Goal: Navigation & Orientation: Find specific page/section

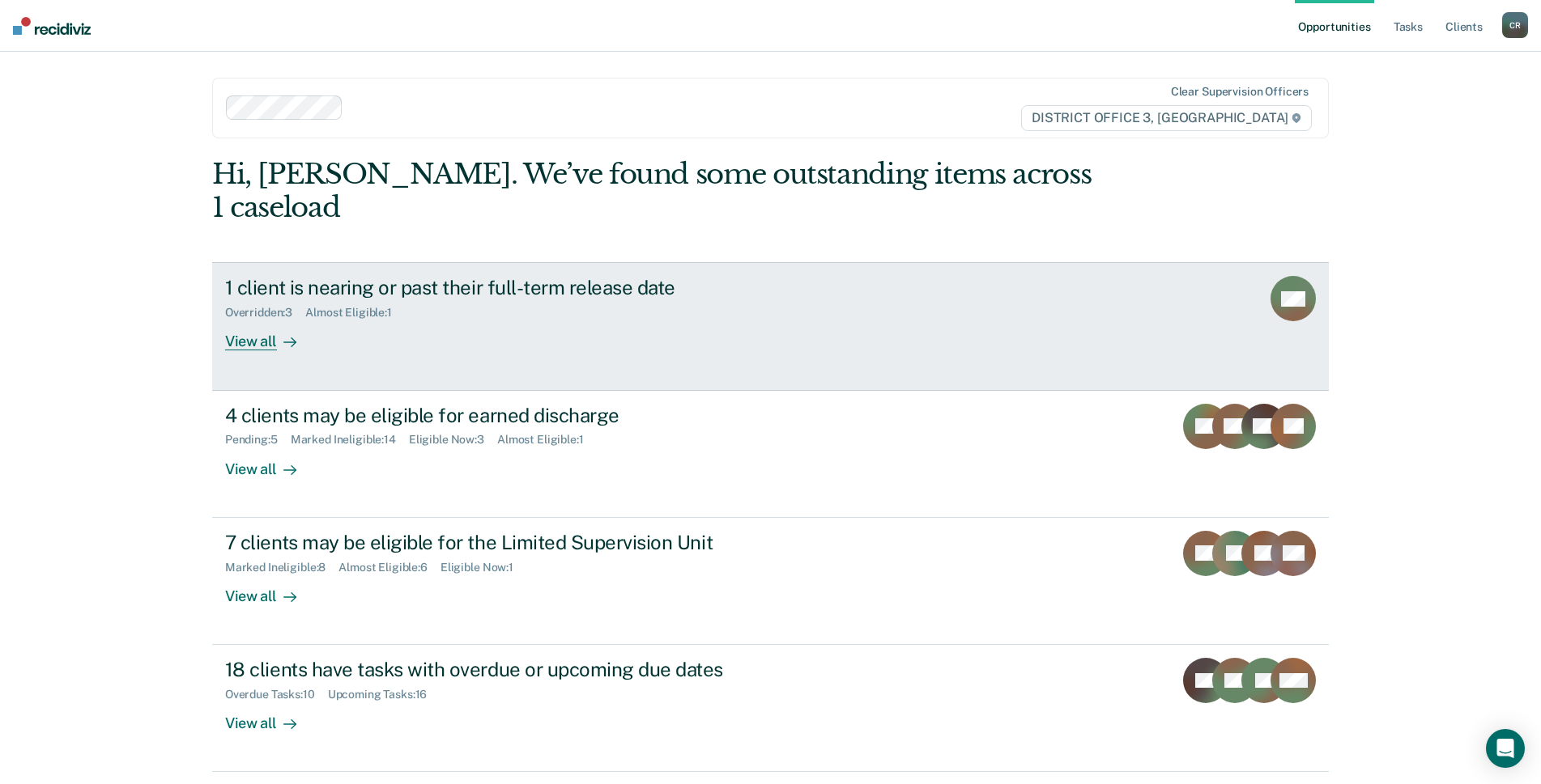
click at [546, 317] on div "1 client is nearing or past their full-term release date Overridden : 3 Almost …" at bounding box center [528, 313] width 608 height 74
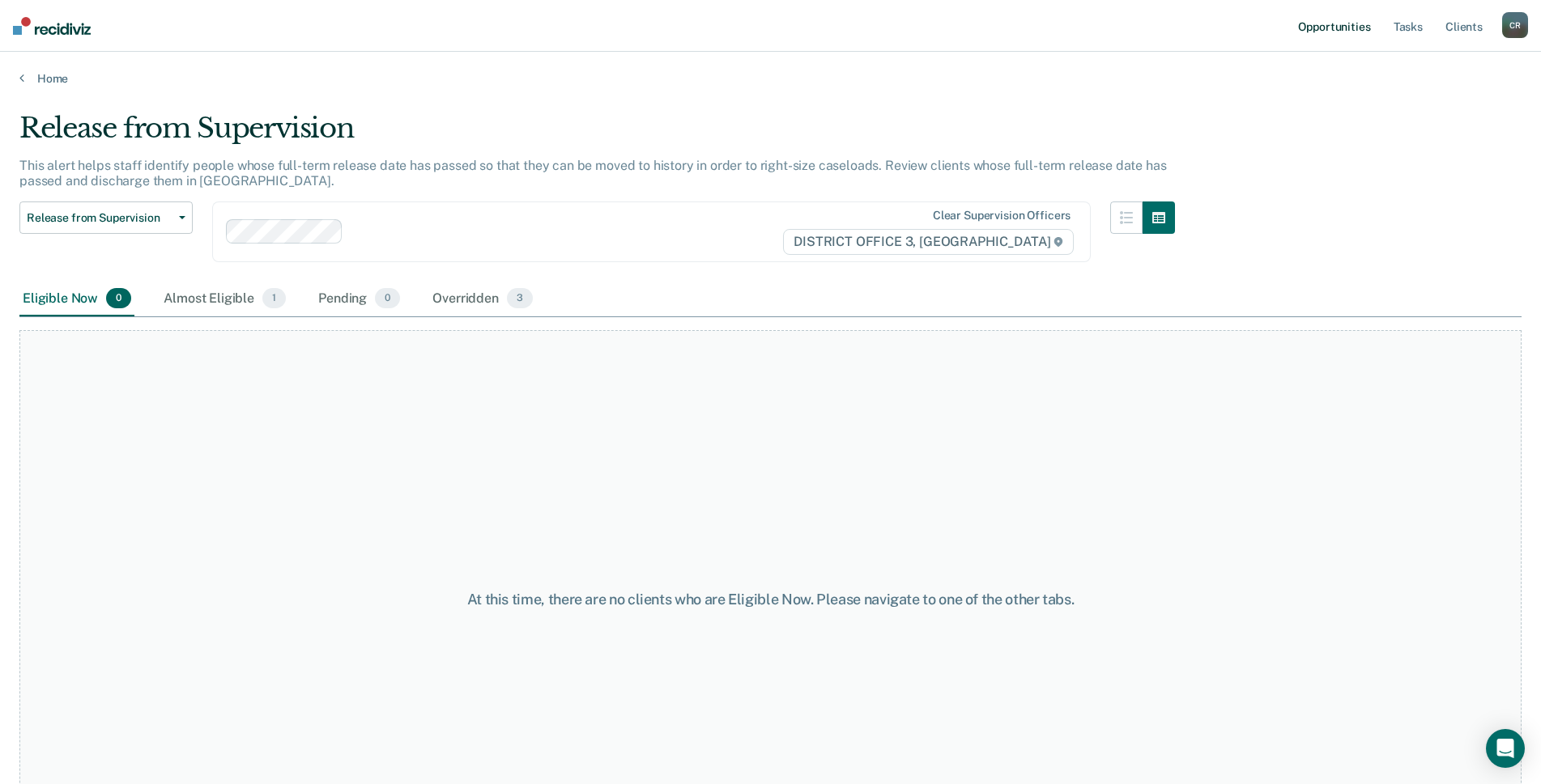
click at [1320, 12] on link "Opportunities" at bounding box center [1333, 26] width 78 height 52
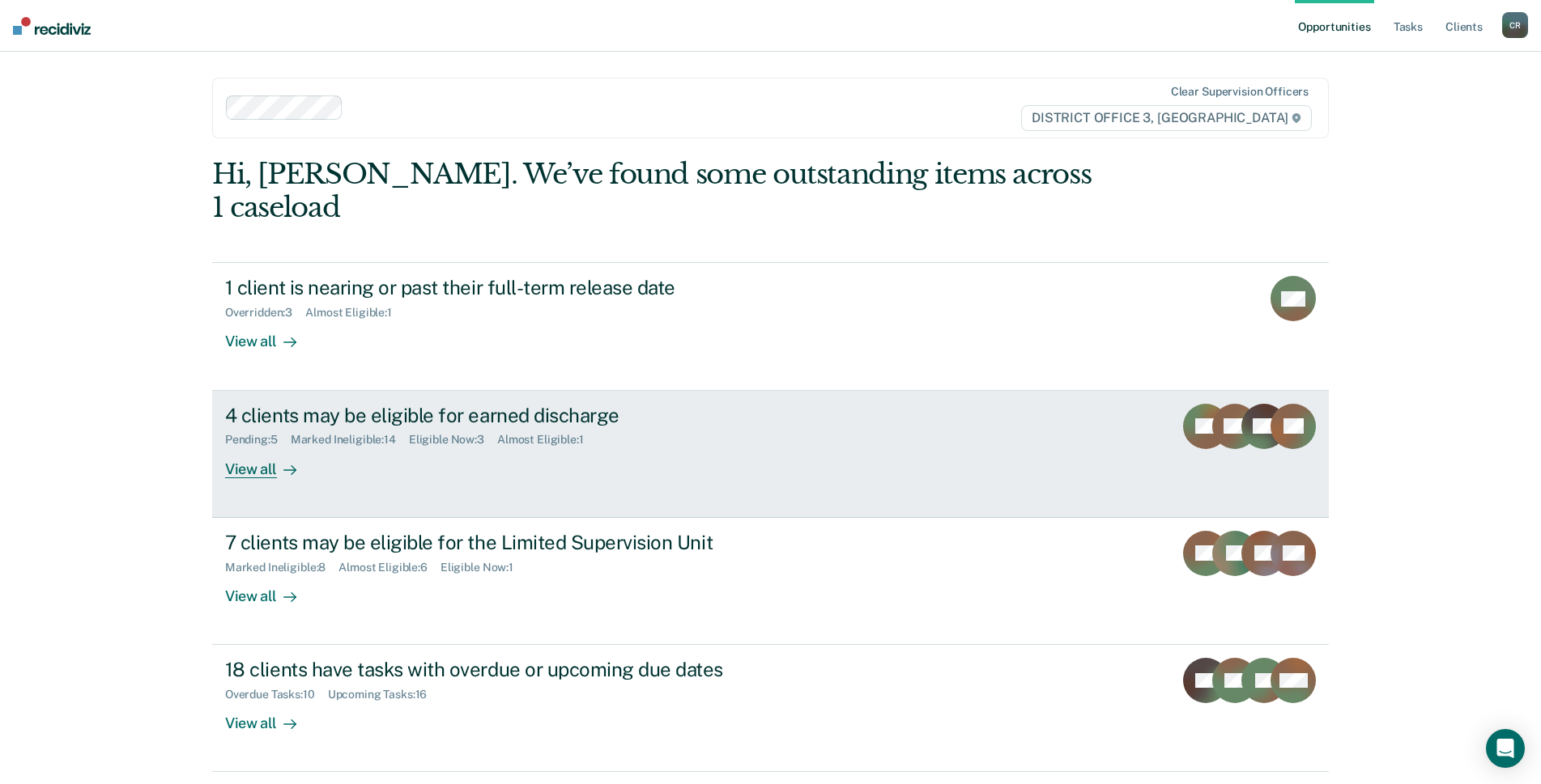
click at [650, 426] on div "Pending : 5 Marked Ineligible : 14 Eligible Now : 3 Almost Eligible : 1" at bounding box center [509, 436] width 569 height 20
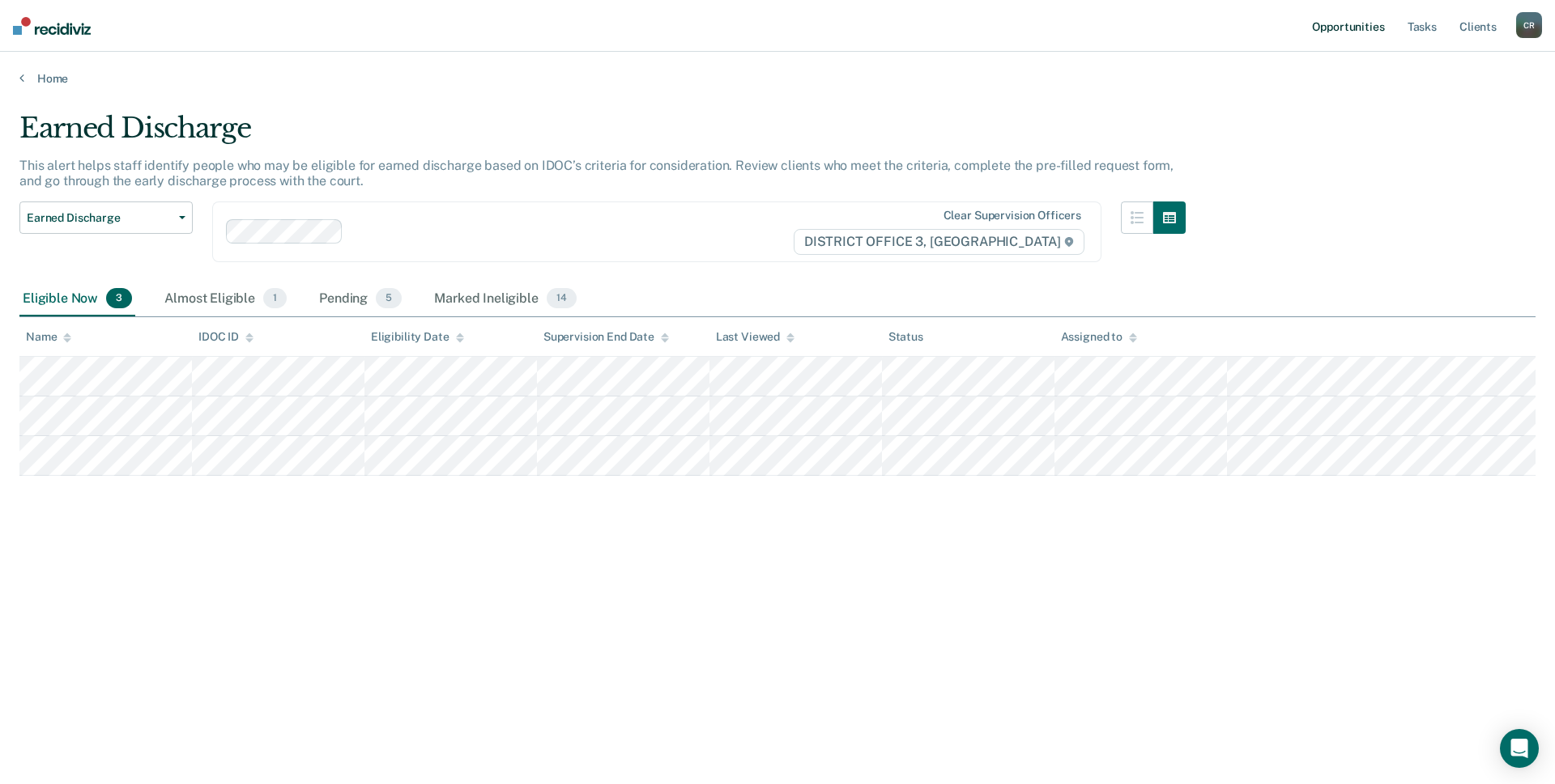
click at [1347, 25] on link "Opportunities" at bounding box center [1347, 26] width 78 height 52
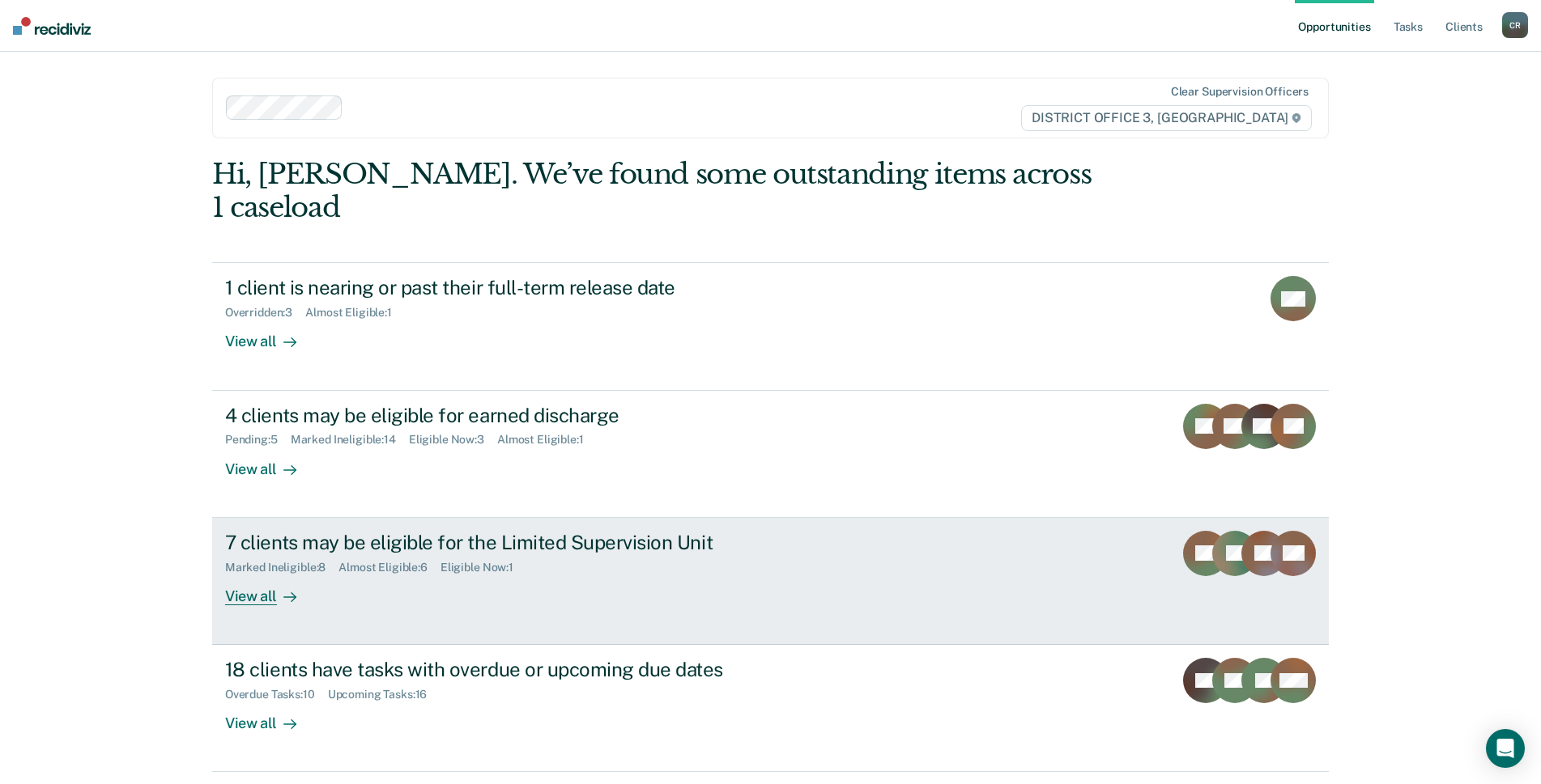
click at [795, 531] on div "7 clients may be eligible for the Limited Supervision Unit Marked Ineligible : …" at bounding box center [528, 568] width 608 height 74
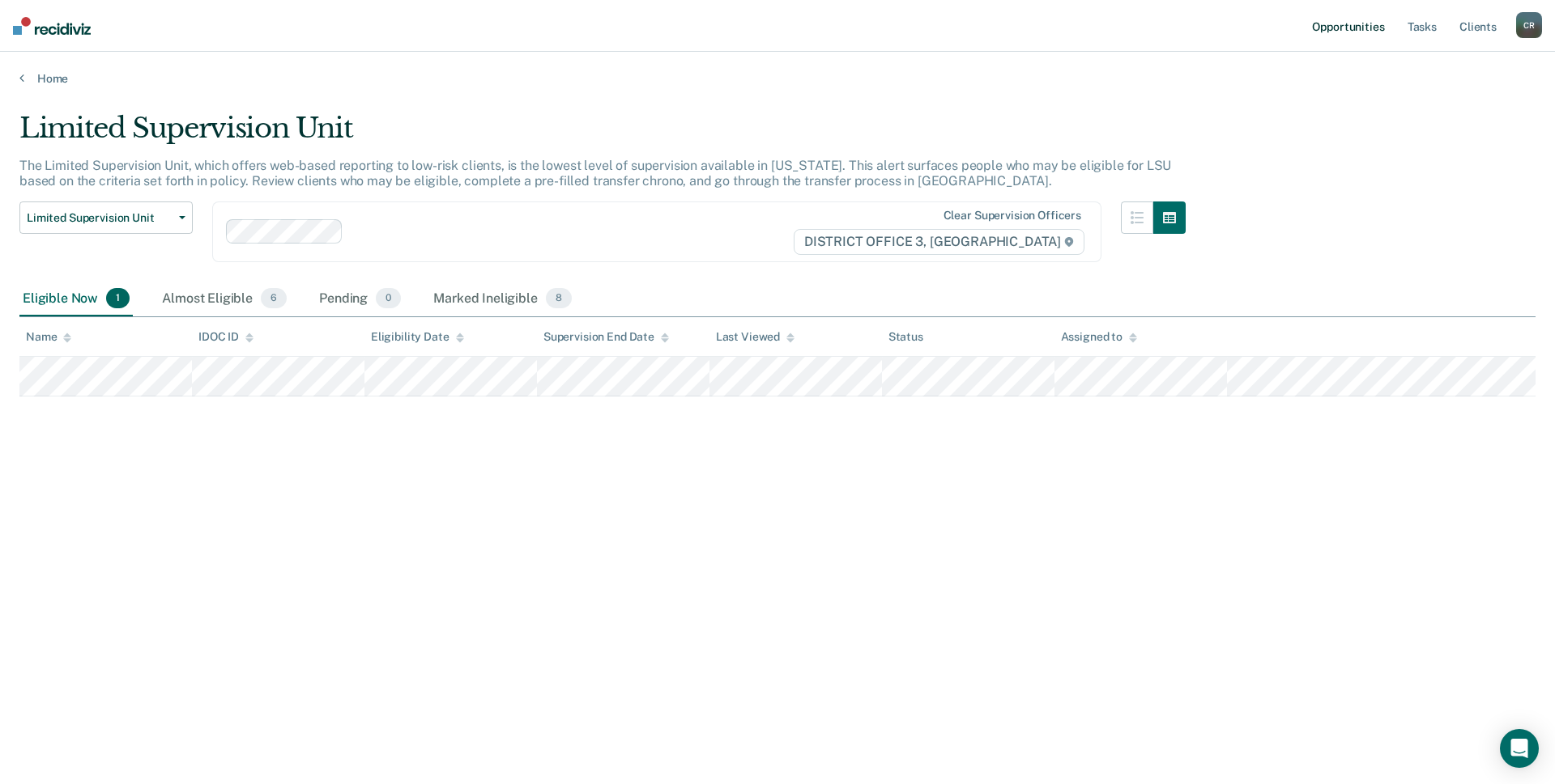
click at [1341, 43] on link "Opportunities" at bounding box center [1347, 26] width 78 height 52
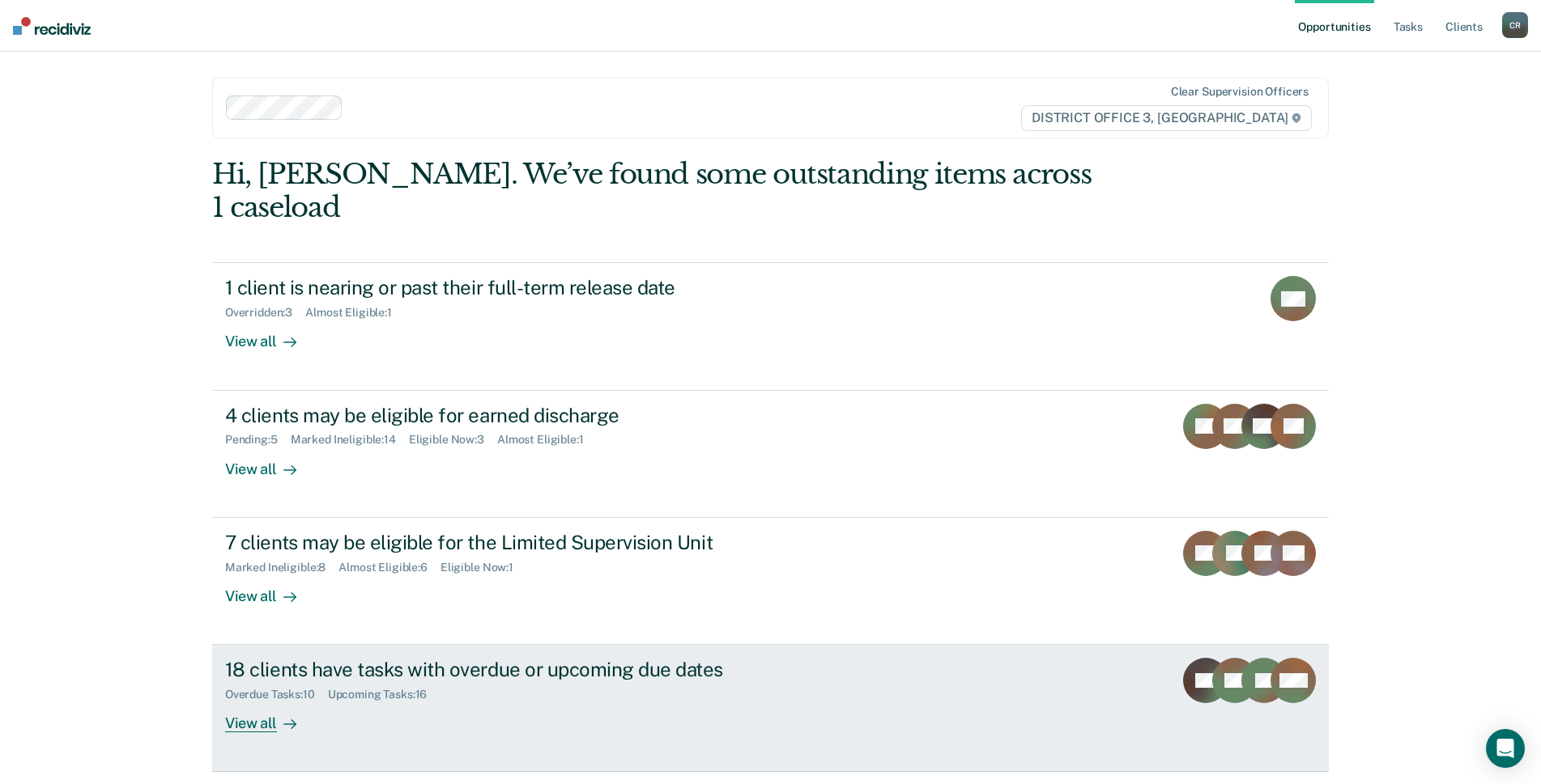
click at [871, 659] on link "18 clients have tasks with overdue or upcoming due dates Overdue Tasks : 10 Upc…" at bounding box center [770, 708] width 1117 height 127
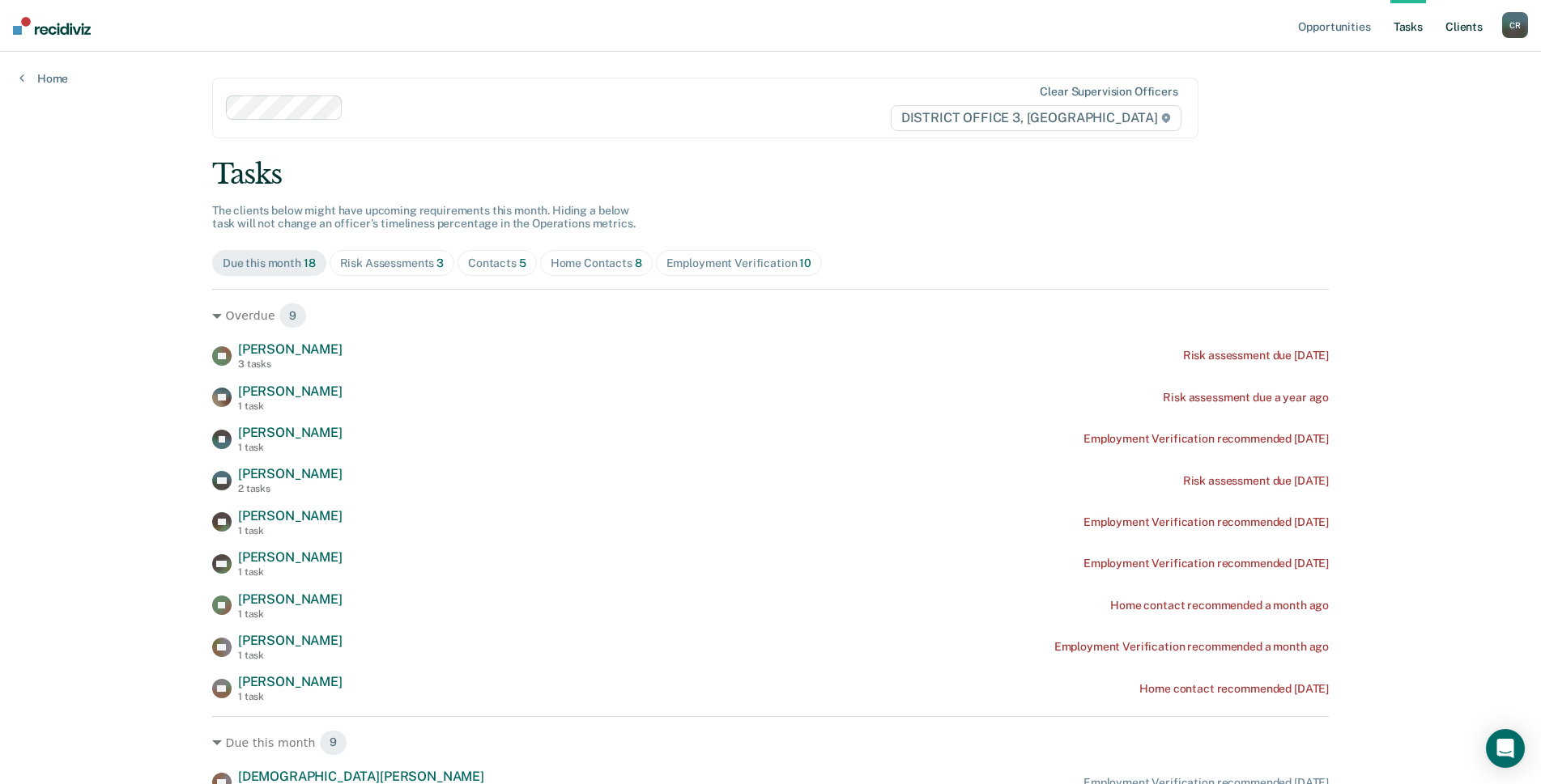
click at [1451, 34] on link "Client s" at bounding box center [1463, 26] width 44 height 52
